Goal: Navigation & Orientation: Find specific page/section

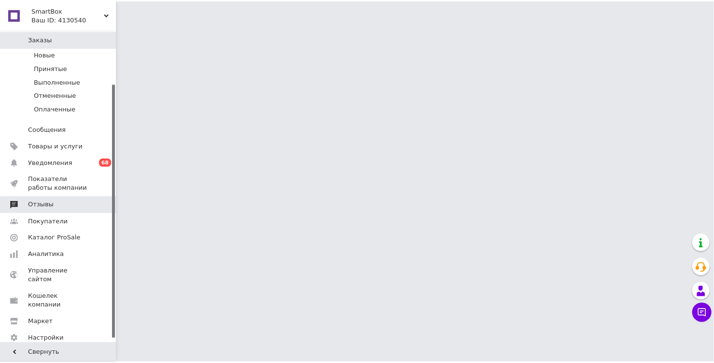
scroll to position [71, 0]
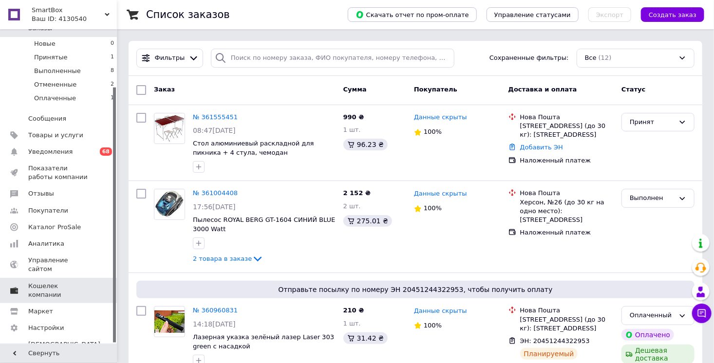
click at [63, 282] on span "Кошелек компании" at bounding box center [59, 291] width 62 height 18
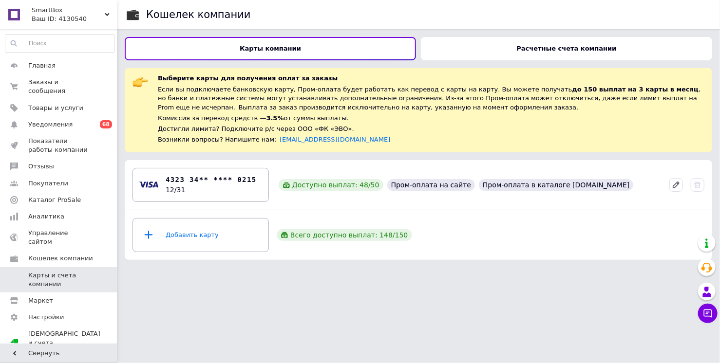
click at [473, 51] on div "Расчетные счета компании" at bounding box center [566, 48] width 291 height 23
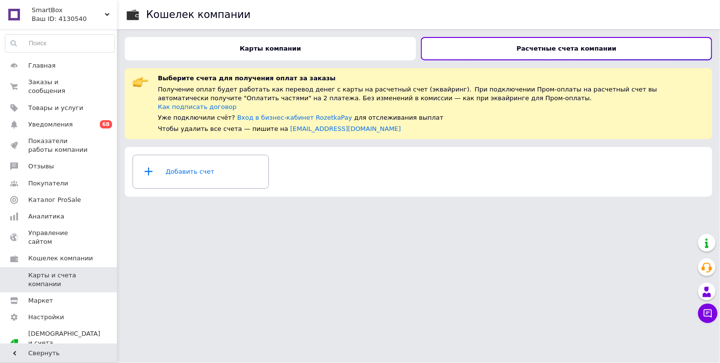
click at [390, 50] on div "Карты компании" at bounding box center [270, 48] width 291 height 23
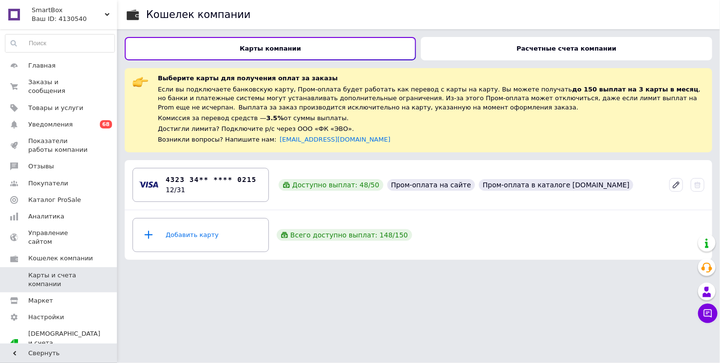
click at [442, 52] on div "Расчетные счета компании" at bounding box center [566, 48] width 291 height 23
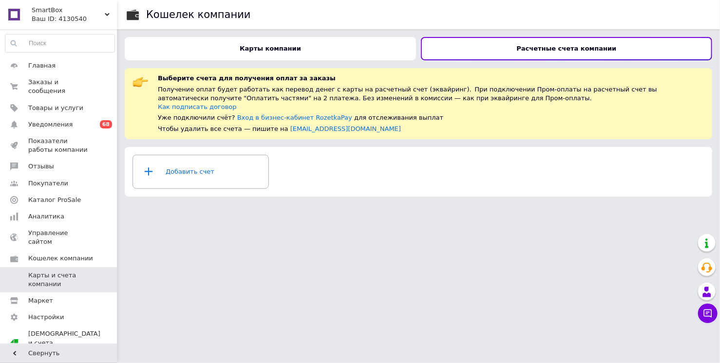
click at [373, 51] on div "Карты компании" at bounding box center [270, 48] width 291 height 23
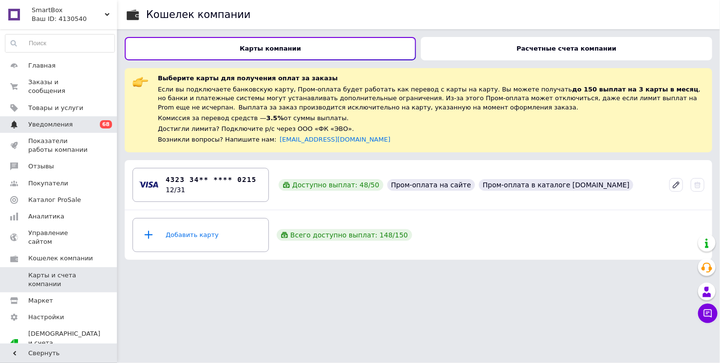
click at [63, 123] on span "Уведомления" at bounding box center [50, 124] width 44 height 9
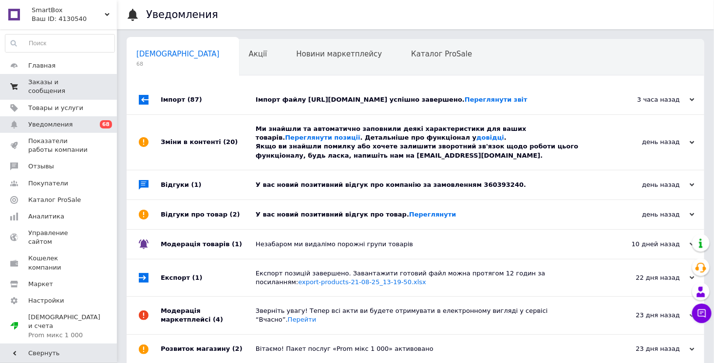
click at [25, 89] on span at bounding box center [14, 87] width 28 height 18
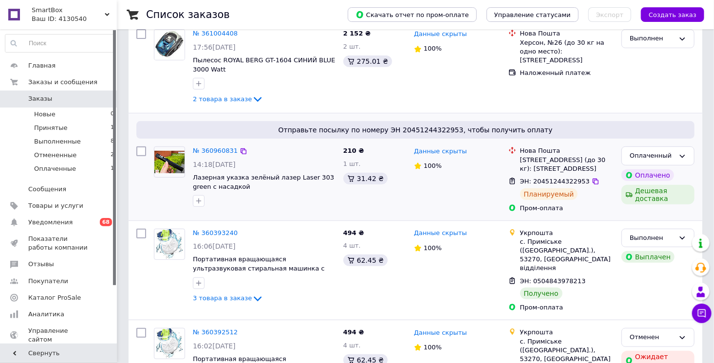
scroll to position [187, 0]
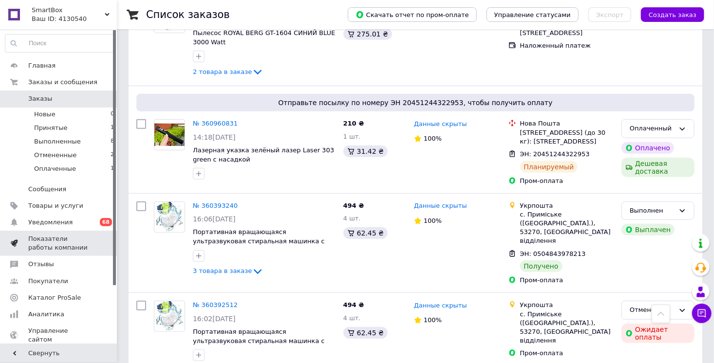
click at [55, 255] on link "Показатели работы компании" at bounding box center [60, 243] width 120 height 25
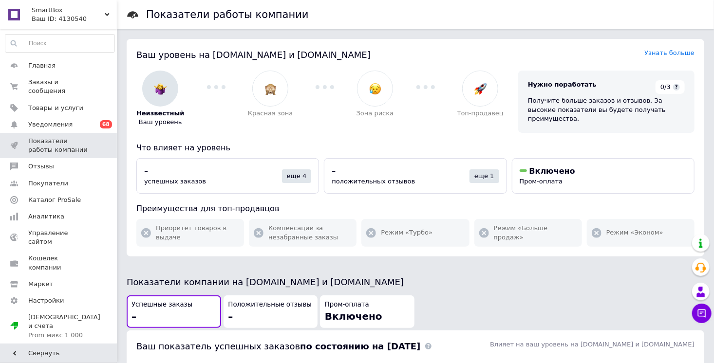
click at [67, 13] on span "SmartBox" at bounding box center [68, 10] width 73 height 9
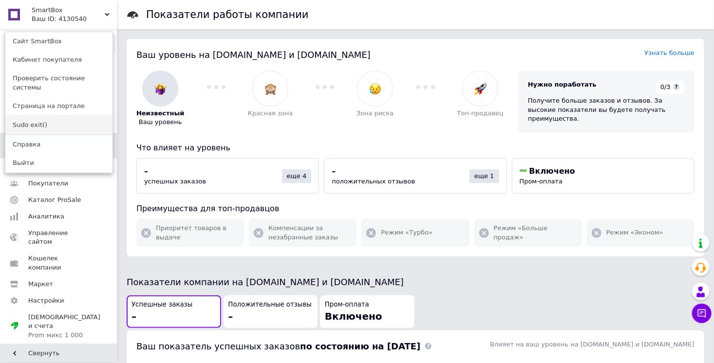
click at [55, 117] on link "Sudo exit()" at bounding box center [58, 125] width 107 height 19
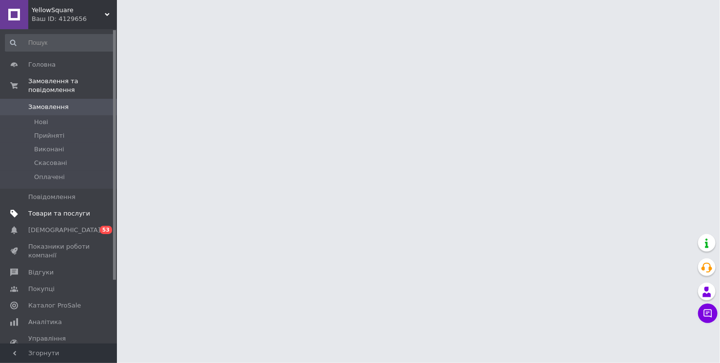
click at [56, 215] on span "Товари та послуги" at bounding box center [59, 213] width 62 height 9
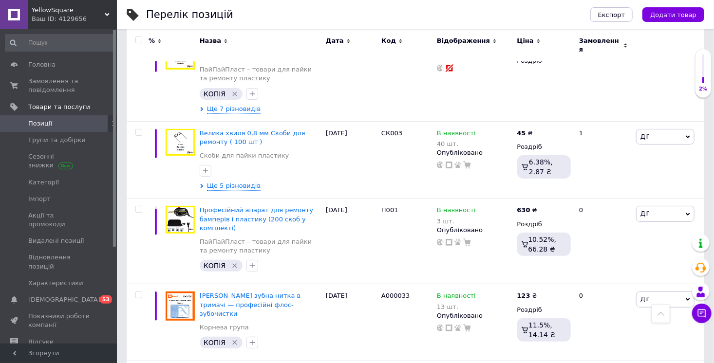
scroll to position [3452, 0]
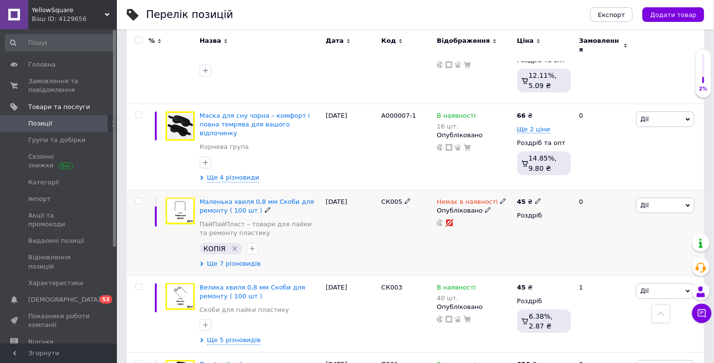
click at [246, 260] on span "Ще 7 різновидів" at bounding box center [234, 264] width 54 height 9
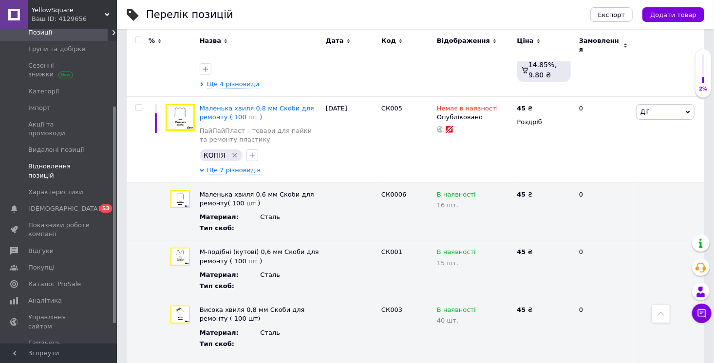
scroll to position [140, 0]
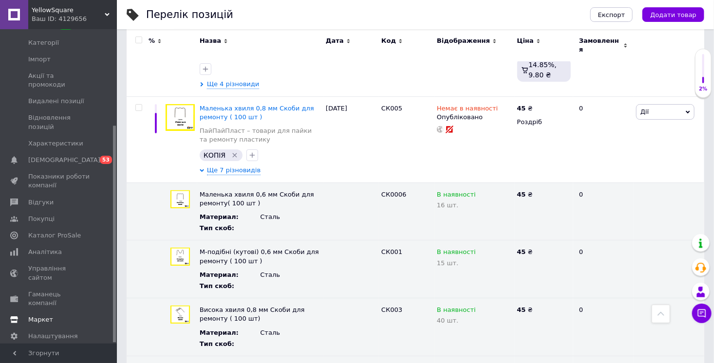
click at [43, 316] on span "Маркет" at bounding box center [40, 320] width 25 height 9
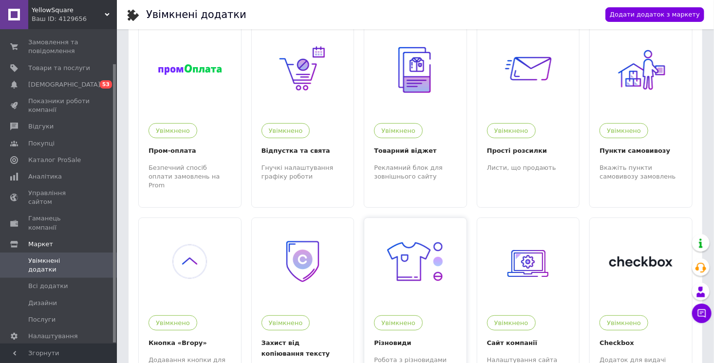
scroll to position [47, 0]
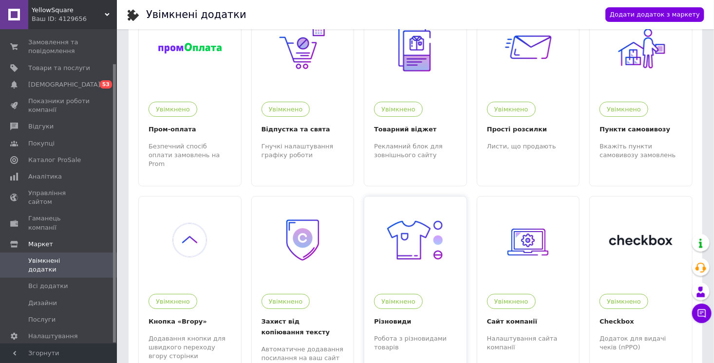
click at [438, 306] on div "Увімкнено Різновиди Робота з різновидами товарів" at bounding box center [415, 318] width 102 height 68
click at [51, 105] on span "Показники роботи компанії" at bounding box center [59, 106] width 62 height 18
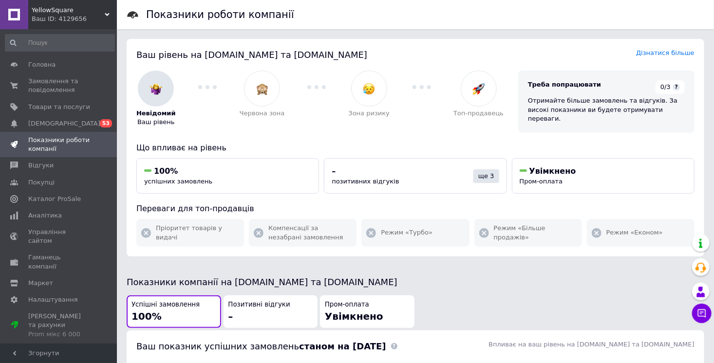
click at [103, 14] on span "YellowSquare" at bounding box center [68, 10] width 73 height 9
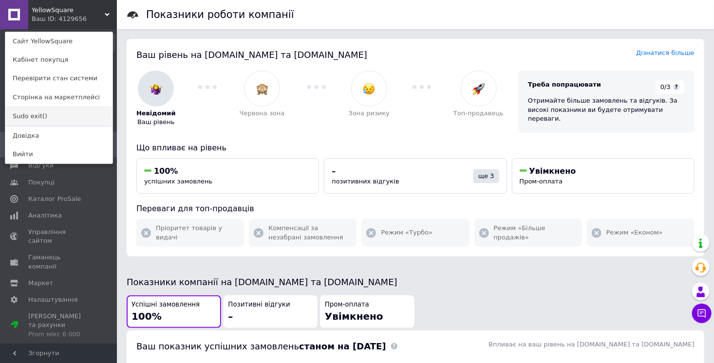
click at [69, 114] on link "Sudo exit()" at bounding box center [58, 116] width 107 height 19
